Goal: Task Accomplishment & Management: Complete application form

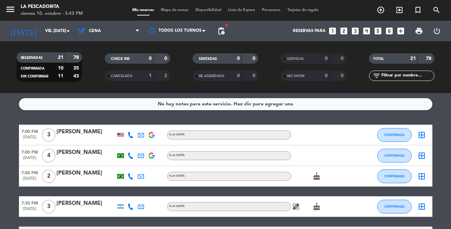
click at [343, 30] on icon "looks_two" at bounding box center [343, 31] width 9 height 9
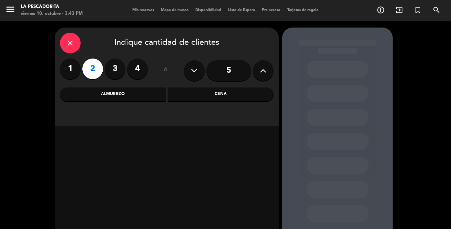
click at [215, 95] on div "Cena" at bounding box center [221, 94] width 106 height 14
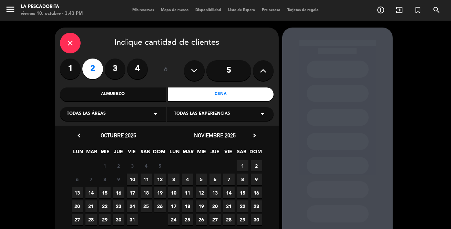
click at [134, 177] on span "10" at bounding box center [132, 178] width 11 height 11
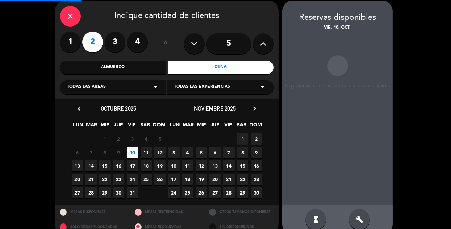
scroll to position [28, 0]
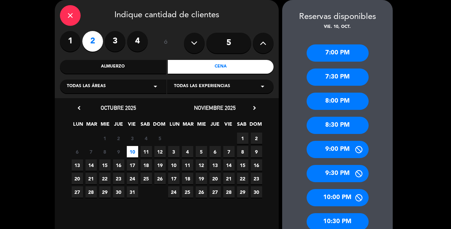
click at [332, 124] on div "8:30 PM" at bounding box center [337, 125] width 62 height 17
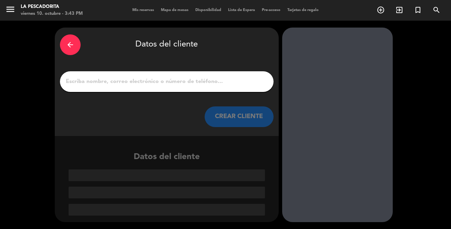
scroll to position [0, 0]
click at [151, 79] on input "1" at bounding box center [166, 82] width 203 height 10
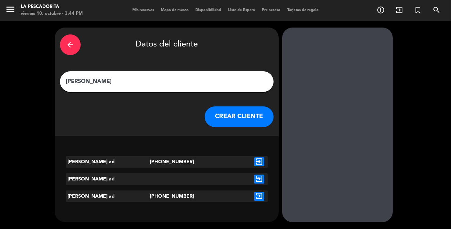
type input "[PERSON_NAME]"
click at [259, 162] on icon "exit_to_app" at bounding box center [259, 161] width 10 height 9
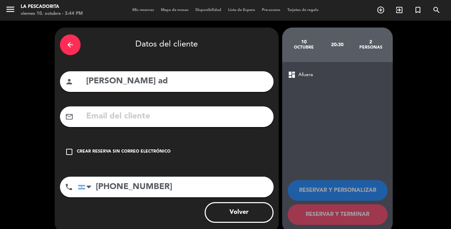
click at [70, 150] on icon "check_box_outline_blank" at bounding box center [69, 152] width 8 height 8
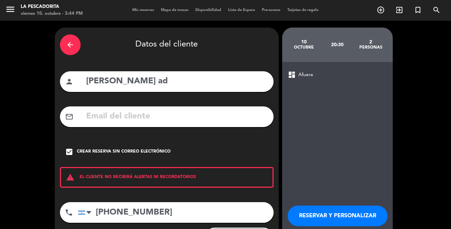
click at [344, 210] on button "RESERVAR Y PERSONALIZAR" at bounding box center [337, 216] width 100 height 21
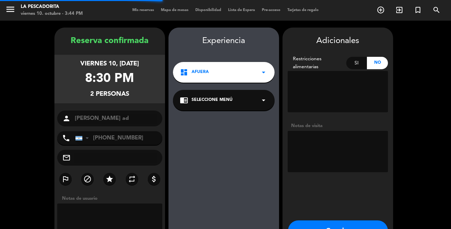
scroll to position [28, 0]
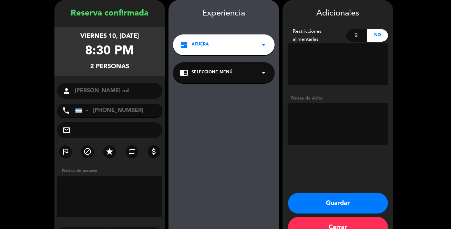
drag, startPoint x: 323, startPoint y: 125, endPoint x: 317, endPoint y: 125, distance: 6.2
click at [323, 125] on textarea at bounding box center [337, 123] width 100 height 41
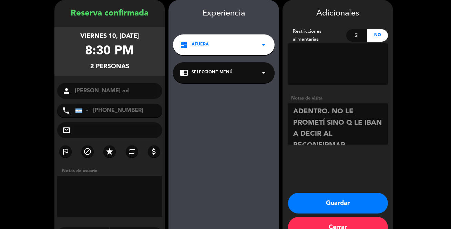
scroll to position [5, 0]
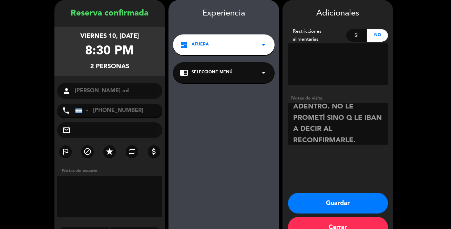
click at [320, 129] on textarea at bounding box center [337, 123] width 100 height 41
click at [339, 117] on textarea at bounding box center [337, 123] width 100 height 41
type textarea "ADENTRO. NO LE PROMETÍ, LE IBAN A AVISAR AL RECONFIRMARLE. [PERSON_NAME]"
click at [341, 201] on button "Guardar" at bounding box center [338, 203] width 100 height 21
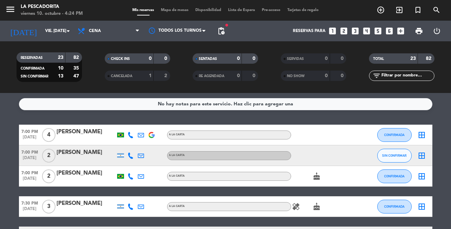
click at [355, 32] on icon "looks_3" at bounding box center [354, 31] width 9 height 9
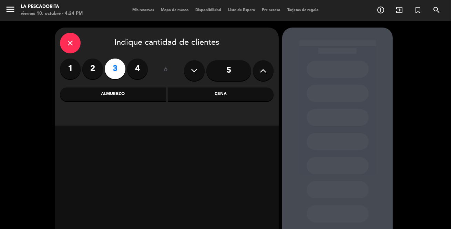
click at [114, 93] on div "Almuerzo" at bounding box center [113, 94] width 106 height 14
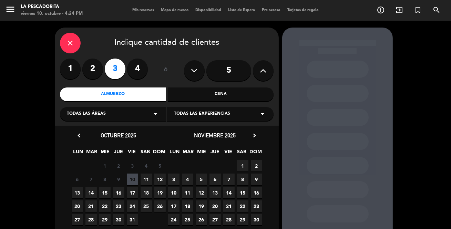
click at [146, 178] on span "11" at bounding box center [145, 178] width 11 height 11
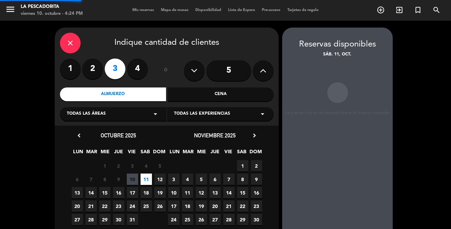
scroll to position [28, 0]
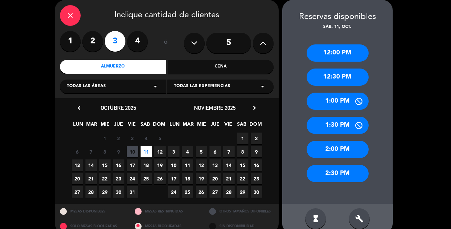
click at [321, 75] on div "12:30 PM" at bounding box center [337, 77] width 62 height 17
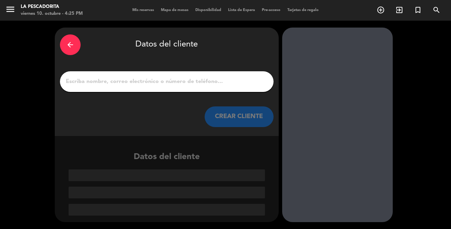
click at [148, 80] on input "1" at bounding box center [166, 82] width 203 height 10
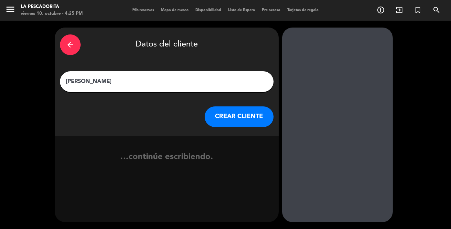
type input "[PERSON_NAME]"
click at [239, 114] on button "CREAR CLIENTE" at bounding box center [238, 116] width 69 height 21
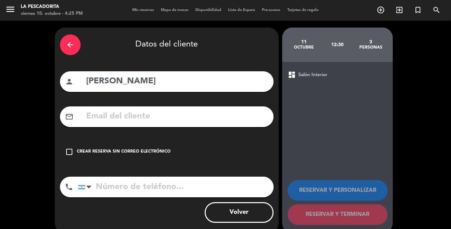
click at [134, 187] on input "tel" at bounding box center [176, 187] width 196 height 21
type input "1123440422"
click at [70, 151] on icon "check_box_outline_blank" at bounding box center [69, 152] width 8 height 8
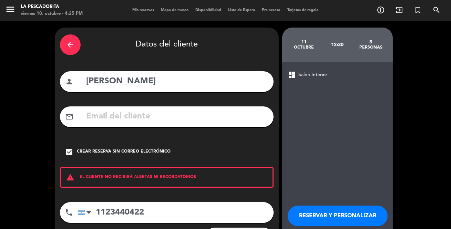
click at [323, 212] on button "RESERVAR Y PERSONALIZAR" at bounding box center [337, 216] width 100 height 21
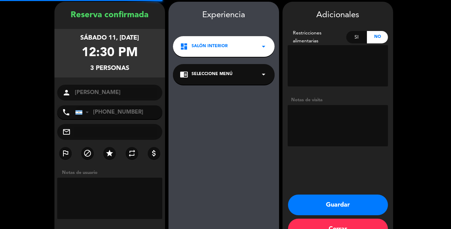
scroll to position [28, 0]
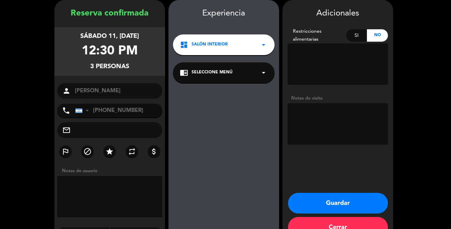
click at [303, 110] on textarea at bounding box center [337, 123] width 100 height 41
type textarea "PREFERENCIA VENTANA"
click at [334, 202] on button "Guardar" at bounding box center [338, 203] width 100 height 21
